Goal: Task Accomplishment & Management: Manage account settings

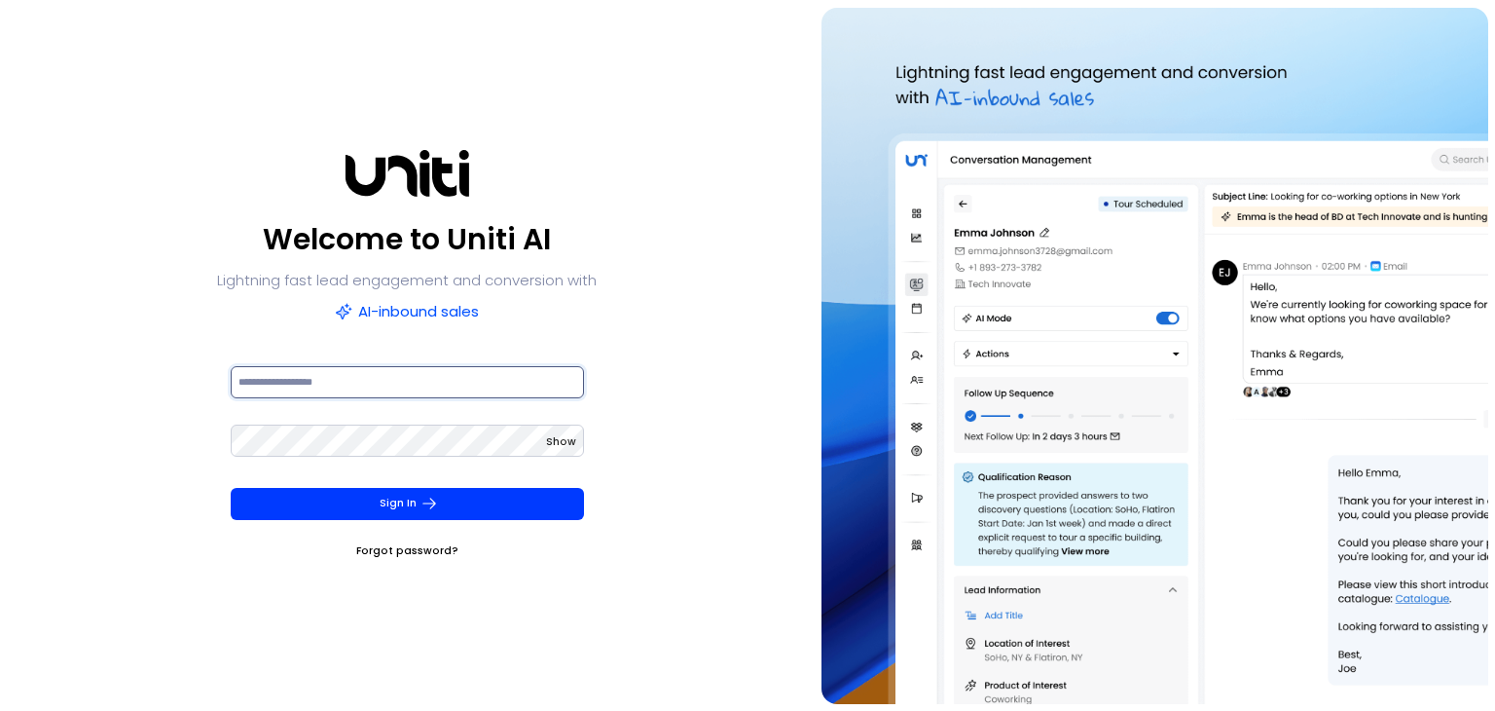
click at [364, 390] on input at bounding box center [407, 382] width 353 height 32
type input "**********"
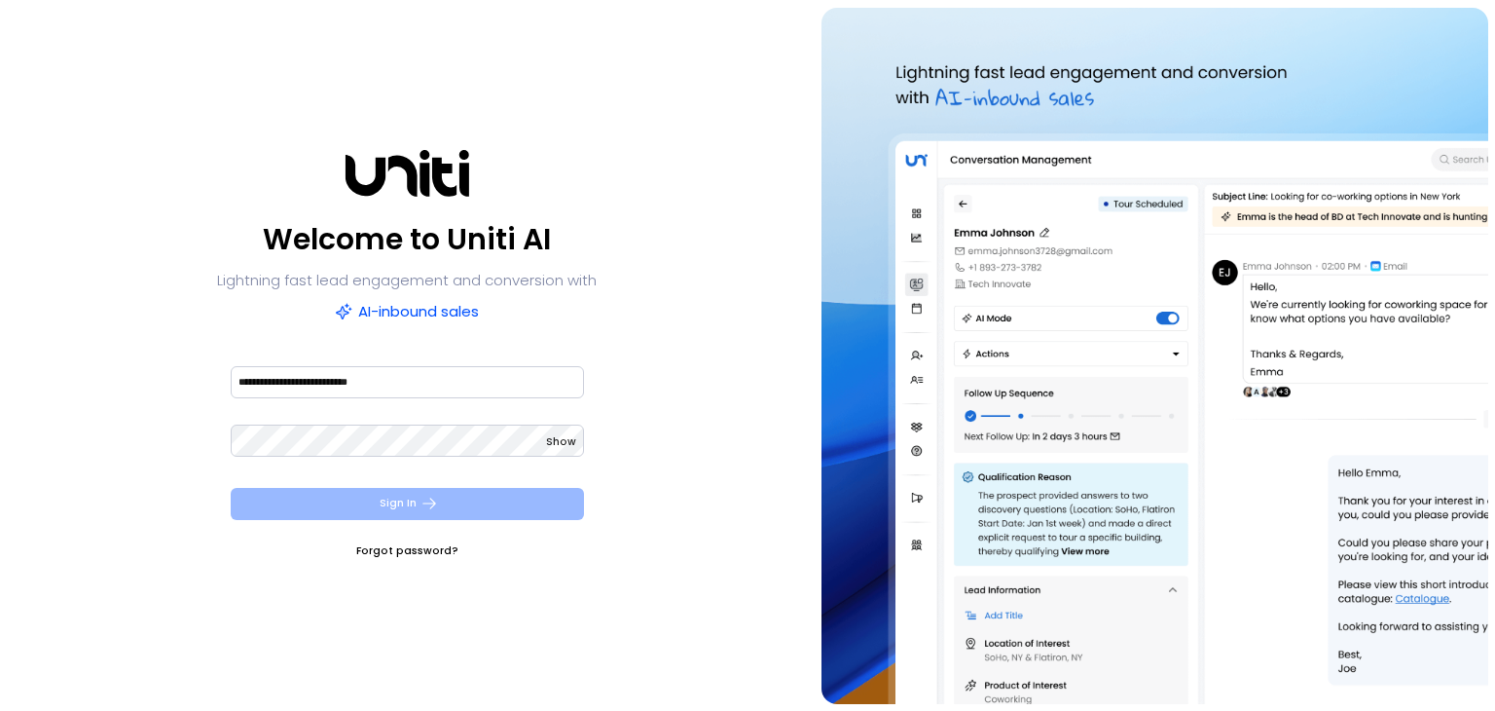
click at [411, 501] on button "Sign In" at bounding box center [407, 504] width 353 height 32
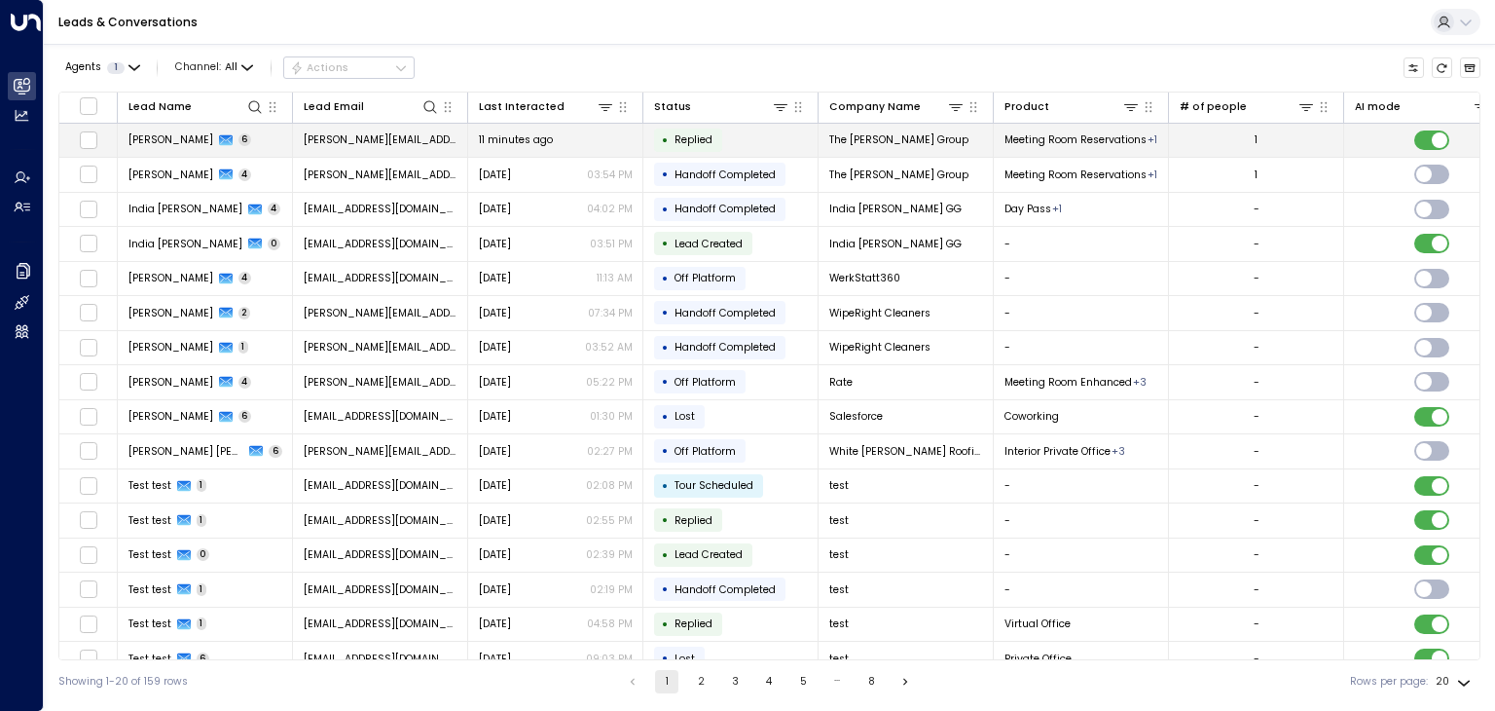
click at [209, 140] on span "[PERSON_NAME]" at bounding box center [170, 139] width 85 height 15
